Goal: Task Accomplishment & Management: Manage account settings

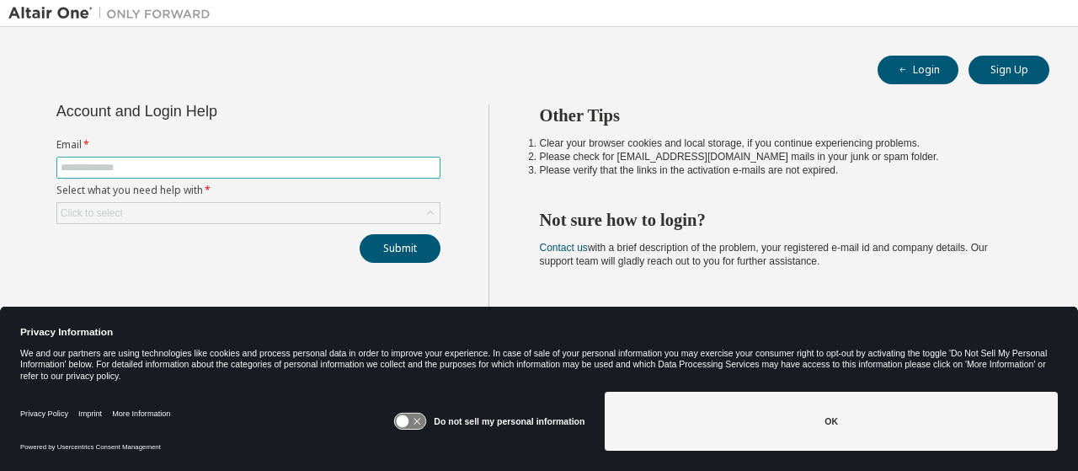
click at [204, 166] on input "text" at bounding box center [249, 167] width 376 height 13
type input "**********"
click at [214, 207] on div "Click to select" at bounding box center [248, 213] width 382 height 20
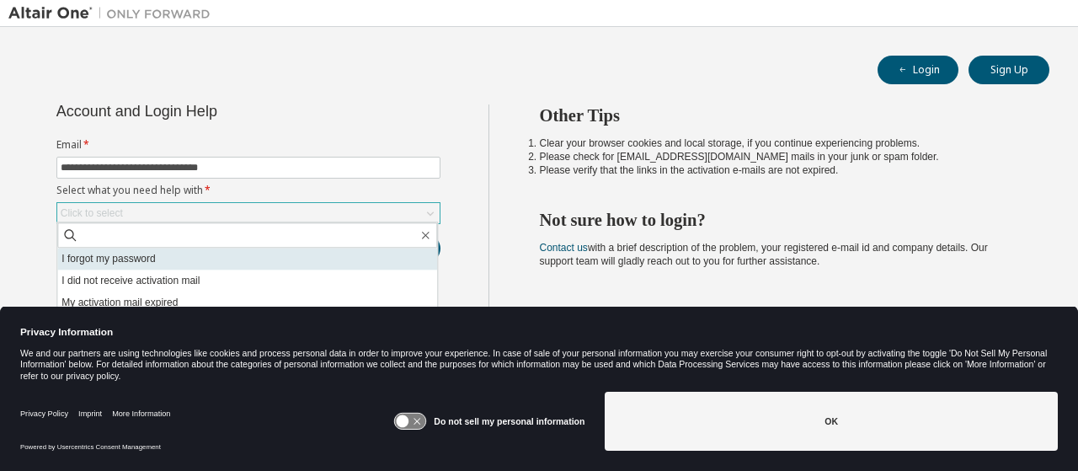
click at [184, 257] on li "I forgot my password" at bounding box center [247, 259] width 380 height 22
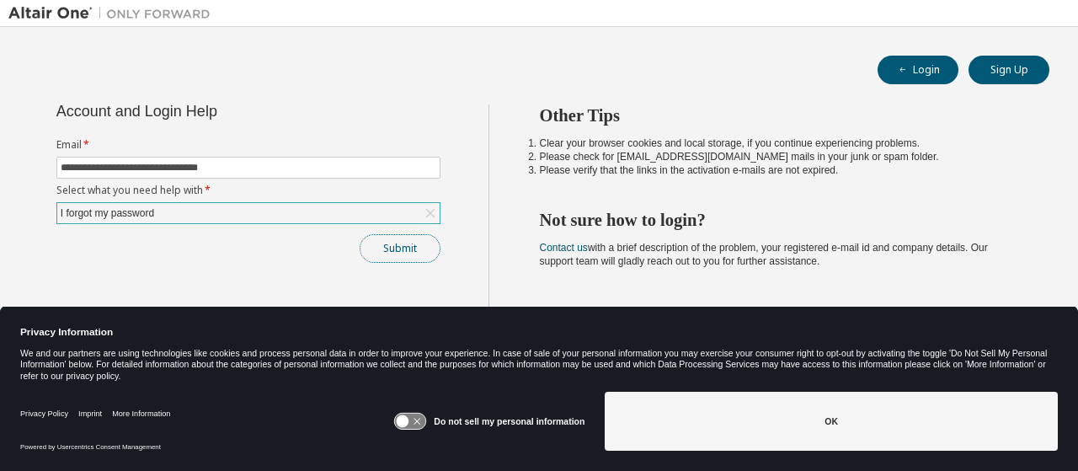
click at [416, 250] on button "Submit" at bounding box center [400, 248] width 81 height 29
click at [386, 247] on button "Submit" at bounding box center [400, 248] width 81 height 29
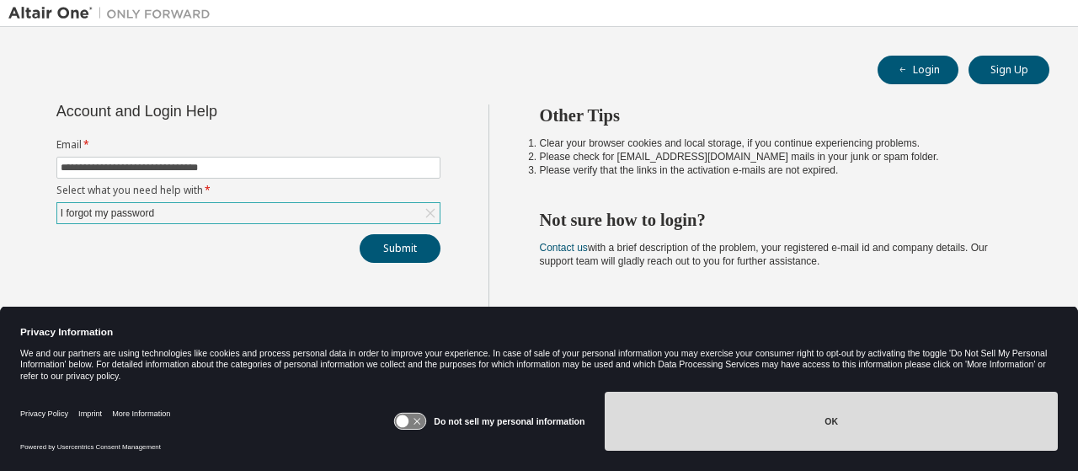
click at [738, 432] on button "OK" at bounding box center [831, 421] width 453 height 59
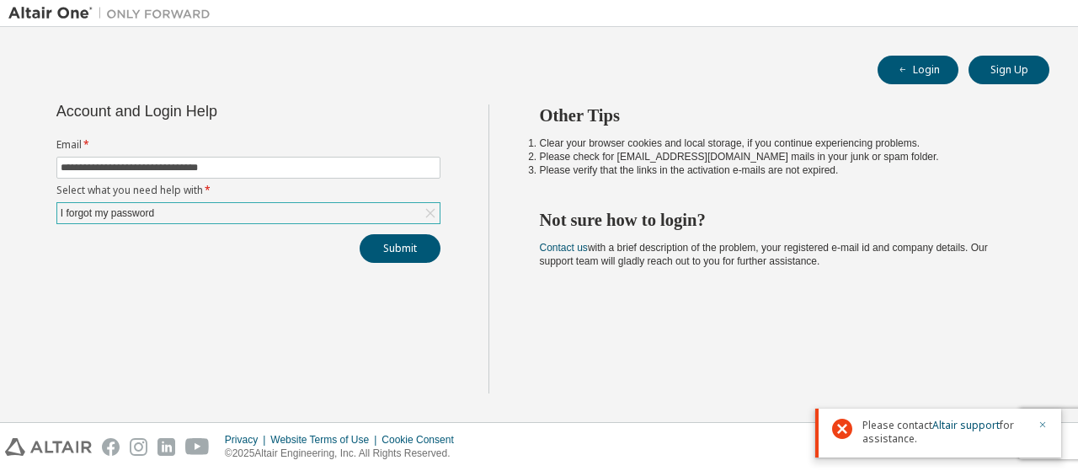
click at [1044, 420] on icon "button" at bounding box center [1042, 424] width 10 height 10
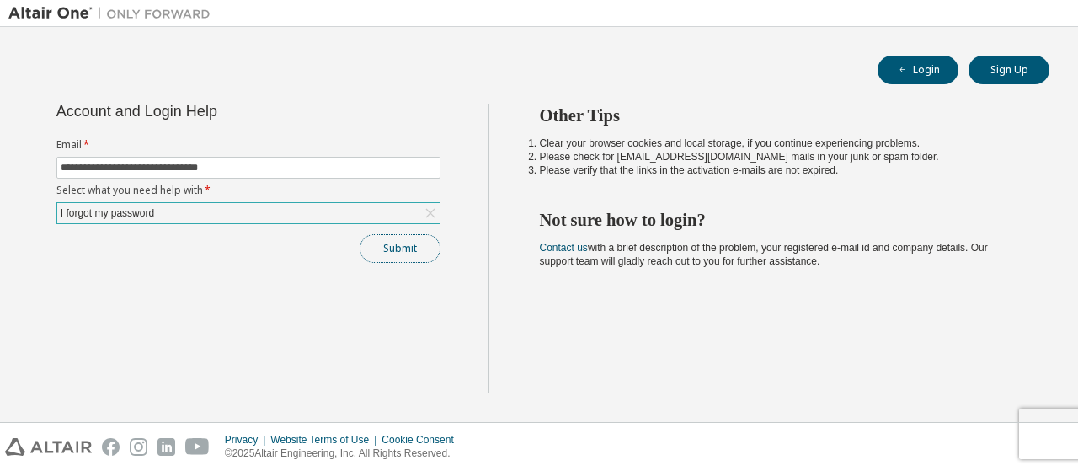
click at [400, 250] on button "Submit" at bounding box center [400, 248] width 81 height 29
